Goal: Task Accomplishment & Management: Use online tool/utility

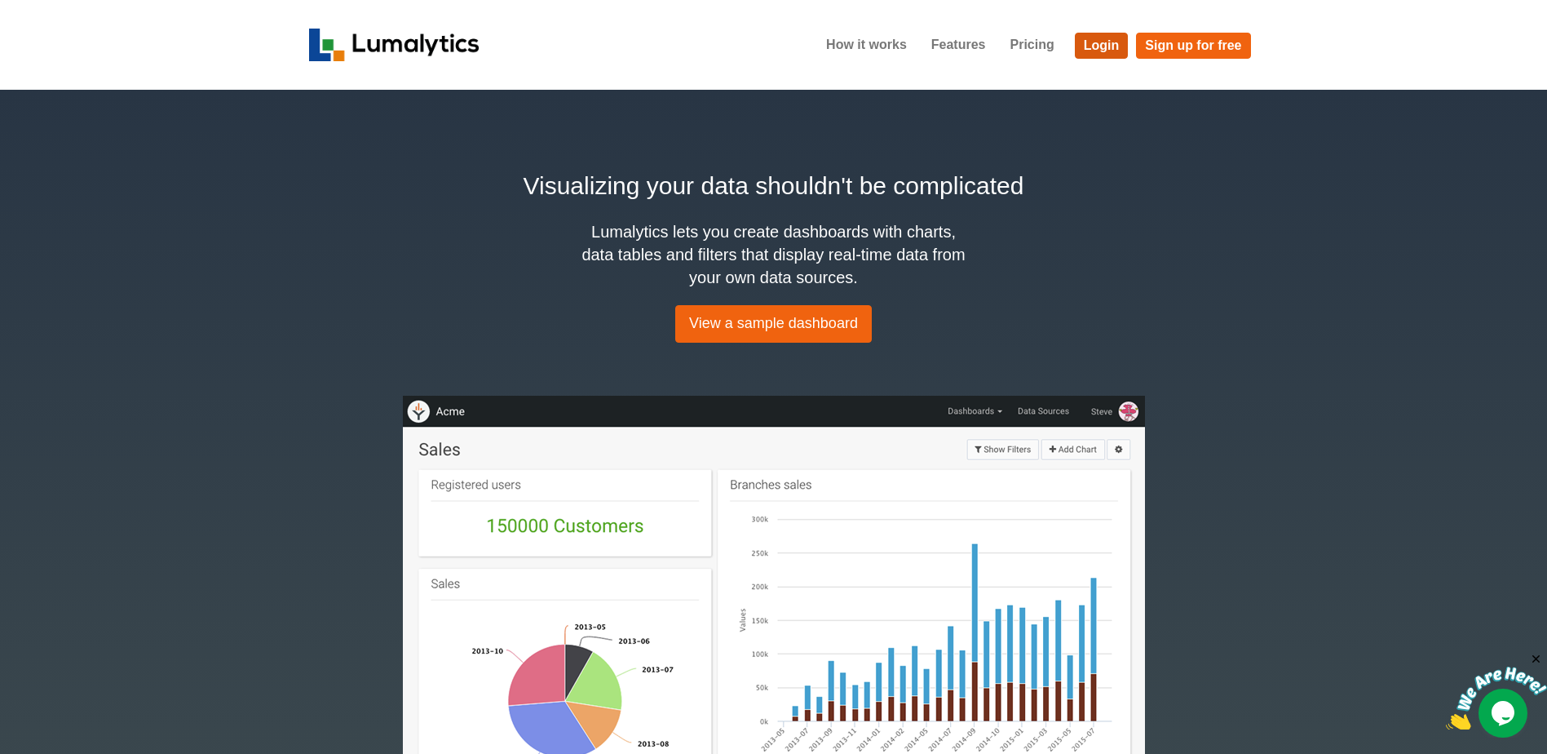
click at [1101, 48] on link "Login" at bounding box center [1102, 46] width 54 height 26
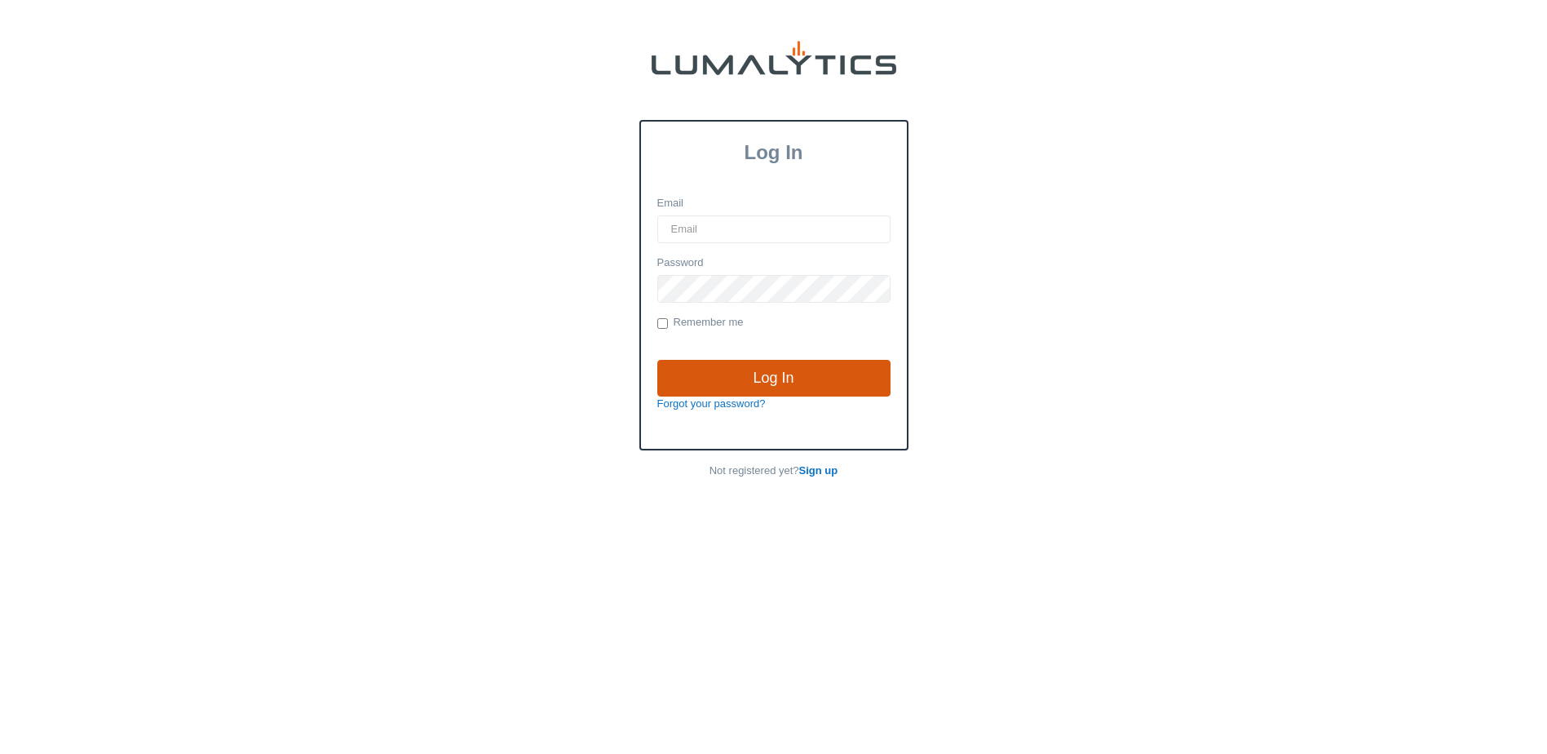
type input "[EMAIL_ADDRESS][DOMAIN_NAME]"
click at [817, 374] on input "Log In" at bounding box center [773, 379] width 233 height 38
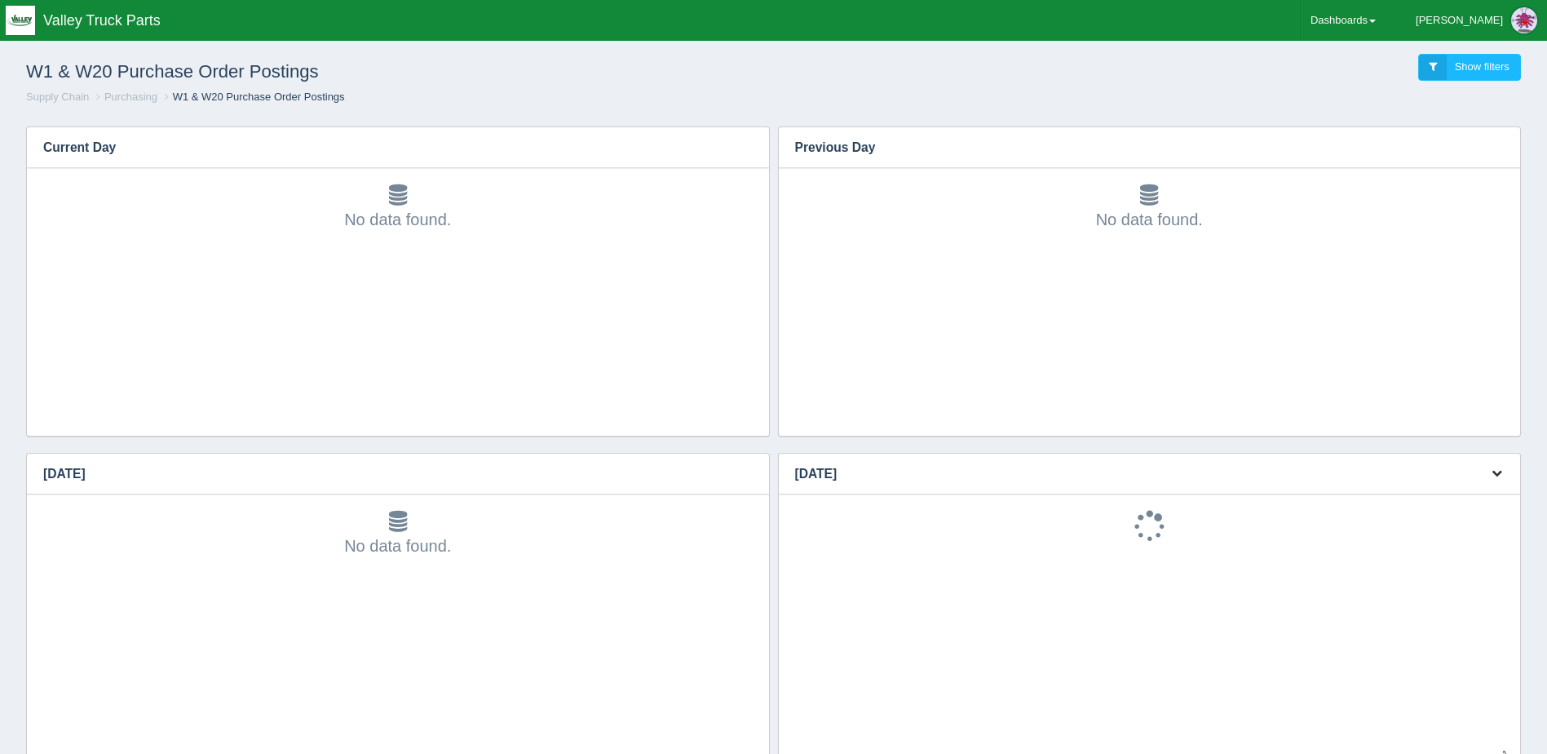
click at [1495, 467] on button "button" at bounding box center [1497, 473] width 22 height 25
click at [1465, 491] on link "Download CSV" at bounding box center [1442, 499] width 130 height 24
click at [1430, 495] on link "Download CSV" at bounding box center [1442, 498] width 130 height 24
